Goal: Transaction & Acquisition: Download file/media

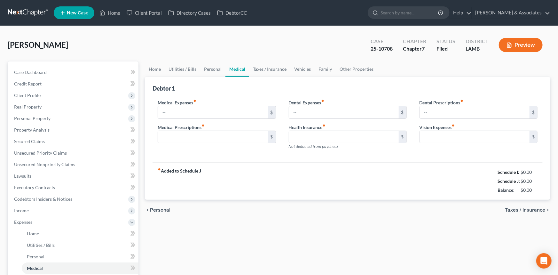
type input "50.00"
type input "0.00"
type input "15.00"
type input "0.00"
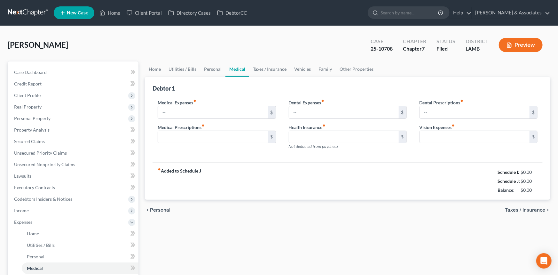
type input "0.00"
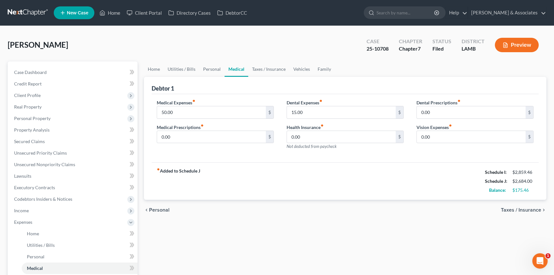
click at [31, 15] on link at bounding box center [28, 13] width 41 height 12
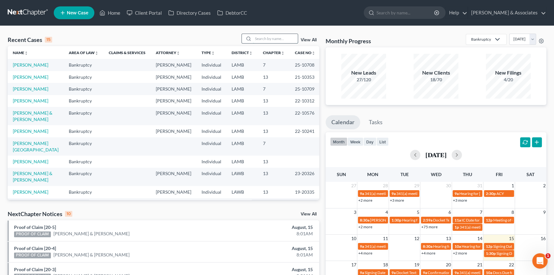
click at [273, 42] on input "search" at bounding box center [275, 38] width 45 height 9
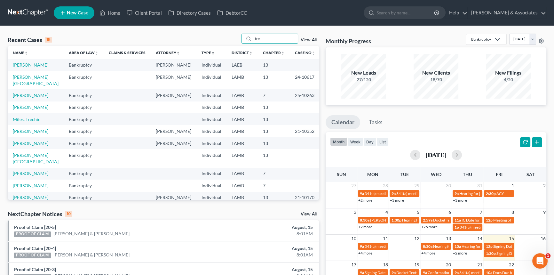
type input "tre"
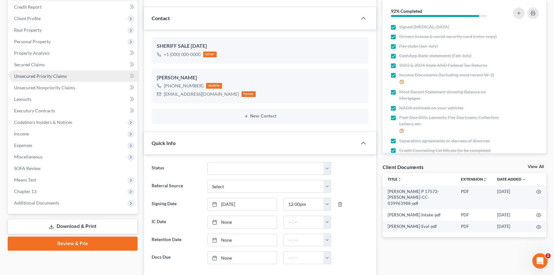
scroll to position [87, 0]
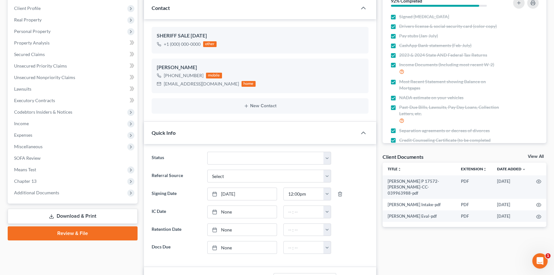
click at [57, 212] on link "Download & Print" at bounding box center [73, 215] width 130 height 15
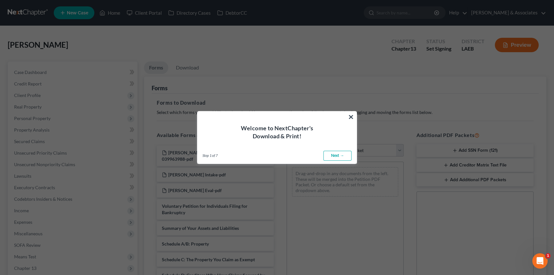
click at [345, 119] on div "Welcome to NextChapter's Download & Print!" at bounding box center [276, 125] width 159 height 29
click at [350, 117] on button "×" at bounding box center [351, 117] width 6 height 10
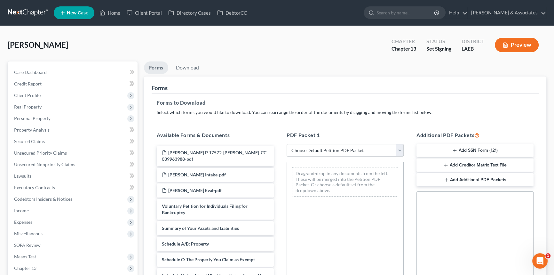
click at [339, 148] on select "Choose Default Petition PDF Packet Complete Bankruptcy Petition (all forms and …" at bounding box center [344, 150] width 117 height 13
select select "0"
click at [286, 144] on select "Choose Default Petition PDF Packet Complete Bankruptcy Petition (all forms and …" at bounding box center [344, 150] width 117 height 13
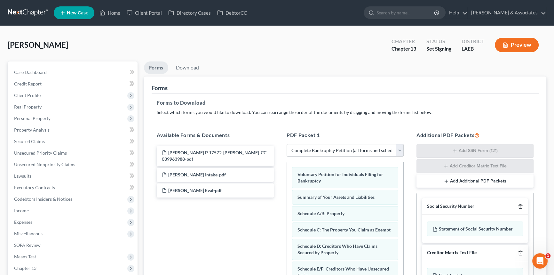
click at [520, 205] on icon "button" at bounding box center [519, 206] width 5 height 5
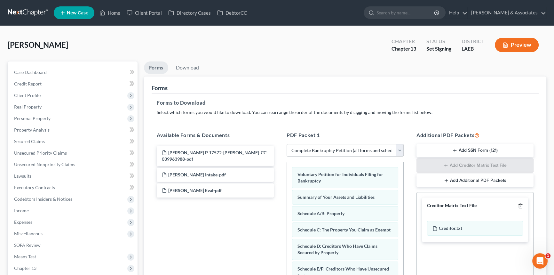
click at [520, 205] on icon "button" at bounding box center [519, 205] width 5 height 5
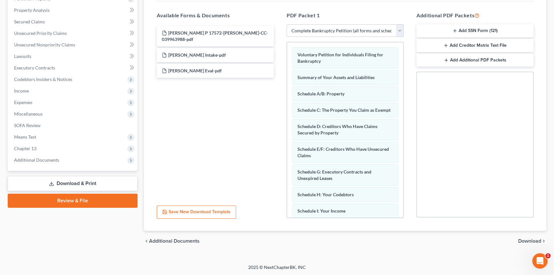
click at [531, 240] on span "Download" at bounding box center [529, 240] width 23 height 5
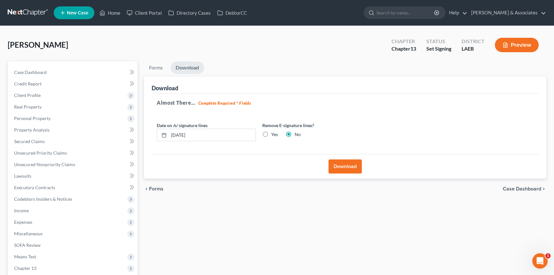
click at [271, 133] on label "Yes" at bounding box center [274, 134] width 7 height 6
click at [274, 133] on input "Yes" at bounding box center [276, 133] width 4 height 4
radio input "true"
radio input "false"
click at [350, 169] on button "Download" at bounding box center [344, 166] width 33 height 14
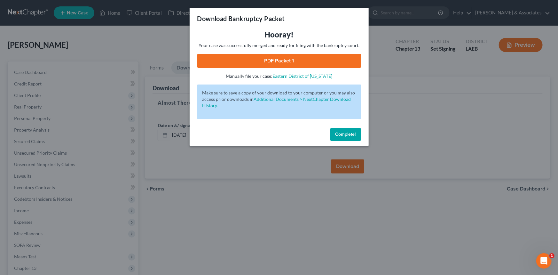
click at [255, 59] on link "PDF Packet 1" at bounding box center [279, 61] width 164 height 14
